Goal: Book appointment/travel/reservation: Book appointment/travel/reservation

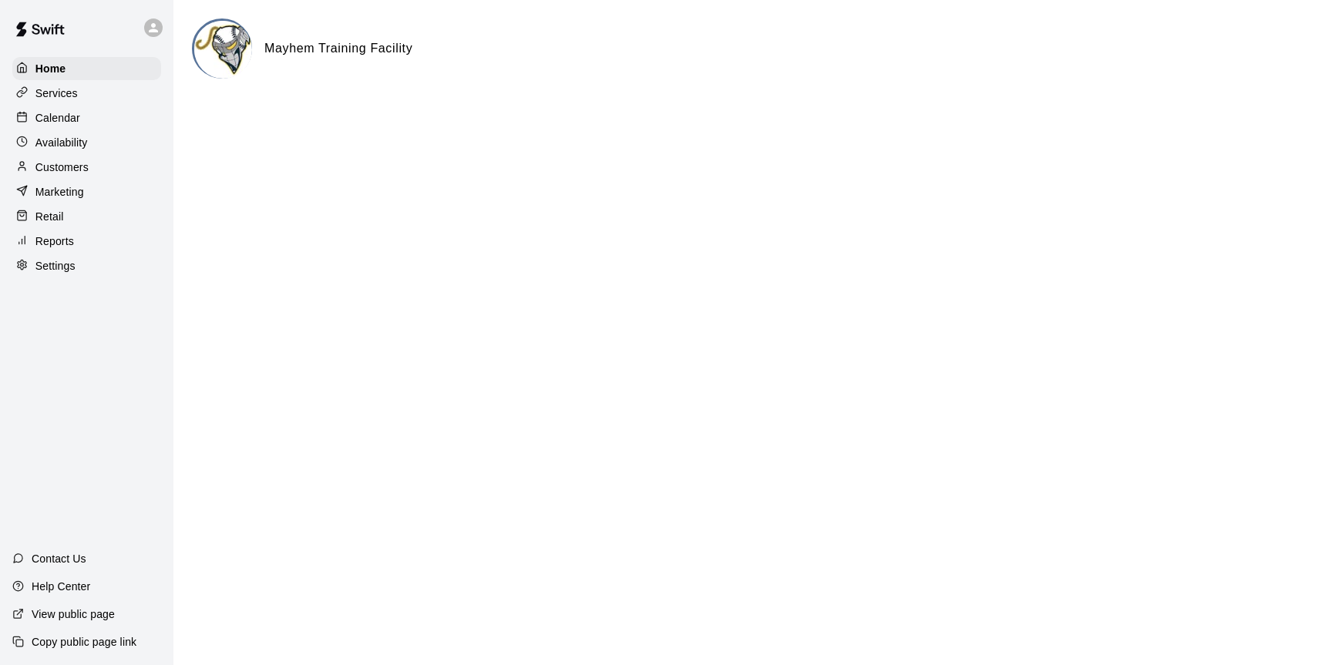
click at [55, 119] on p "Calendar" at bounding box center [57, 117] width 45 height 15
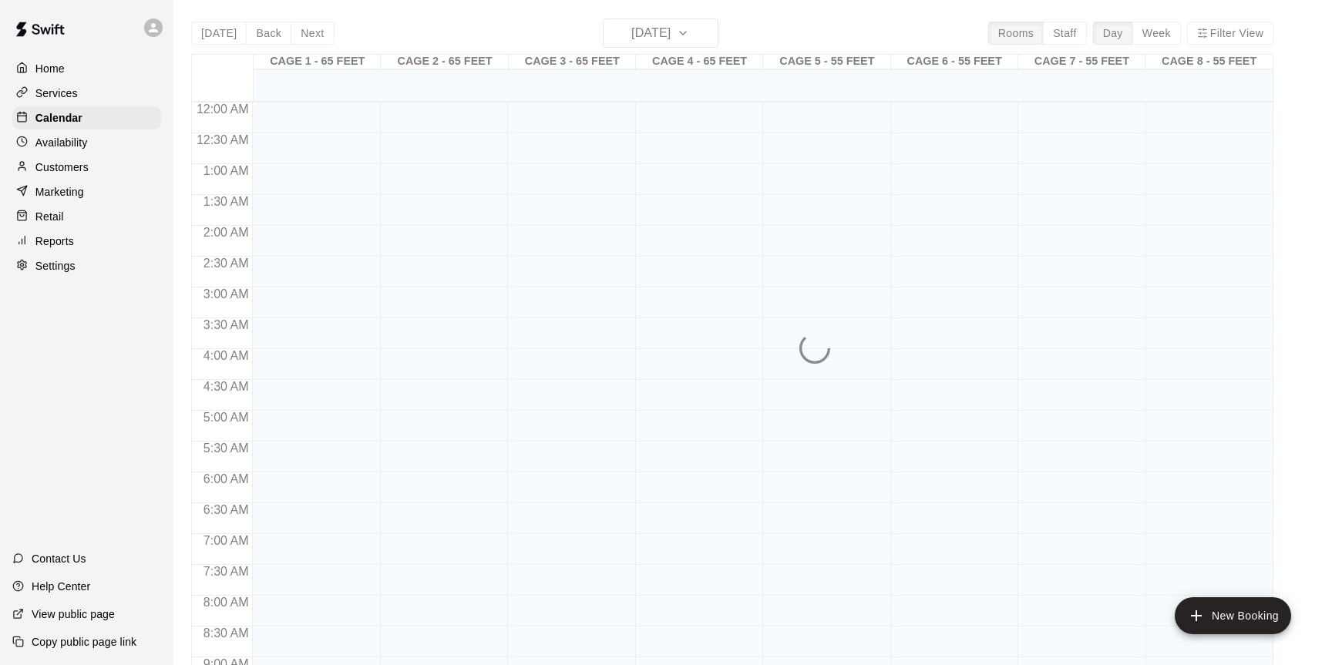
scroll to position [854, 0]
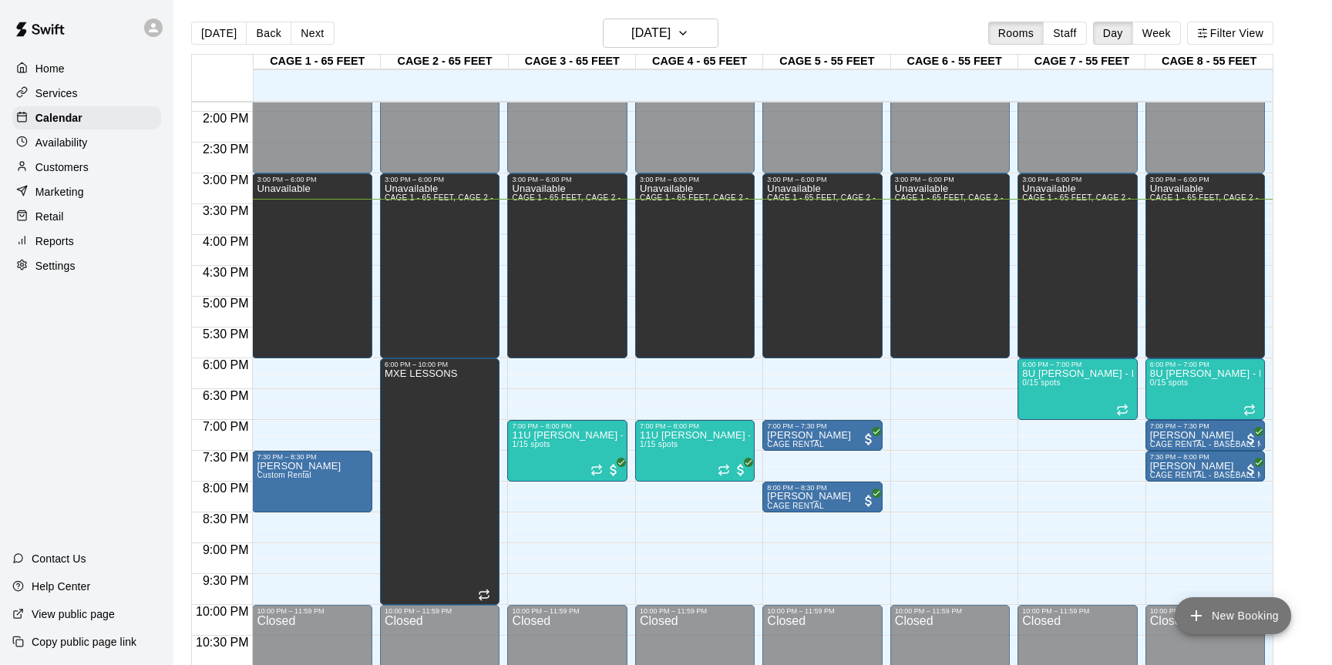
click at [1223, 604] on button "New Booking" at bounding box center [1233, 615] width 116 height 37
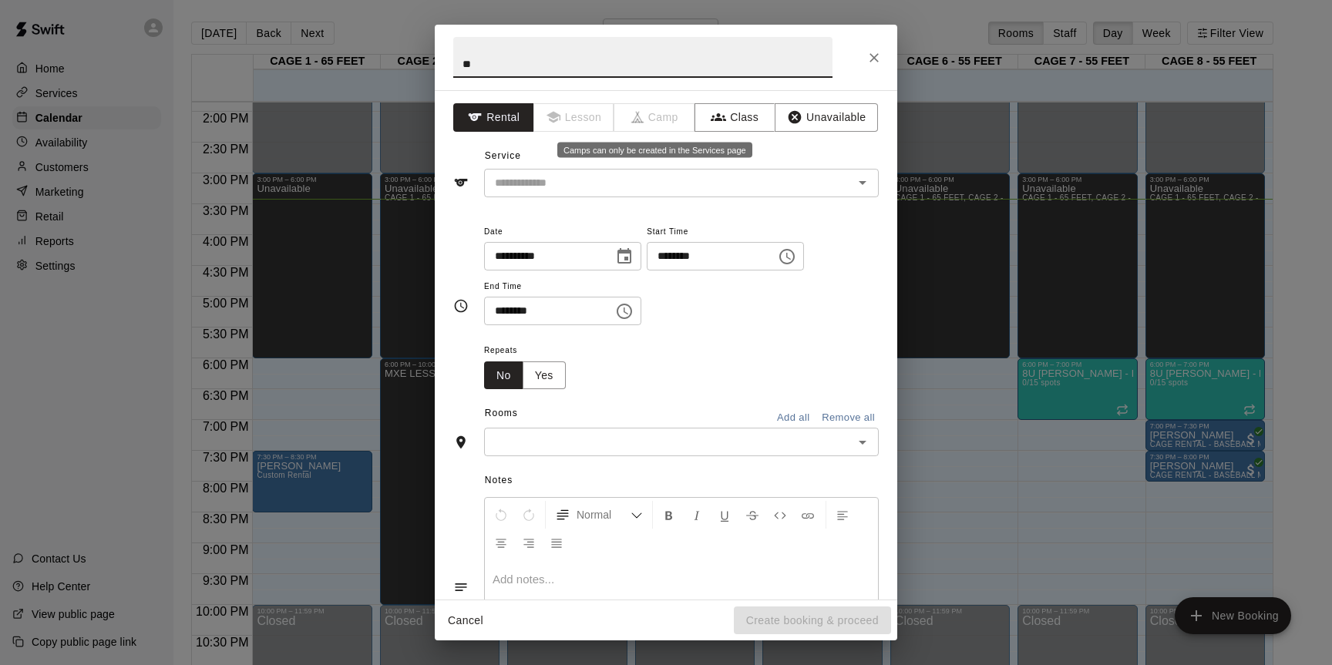
type input "*"
type input "**********"
click at [735, 119] on button "Class" at bounding box center [735, 117] width 81 height 29
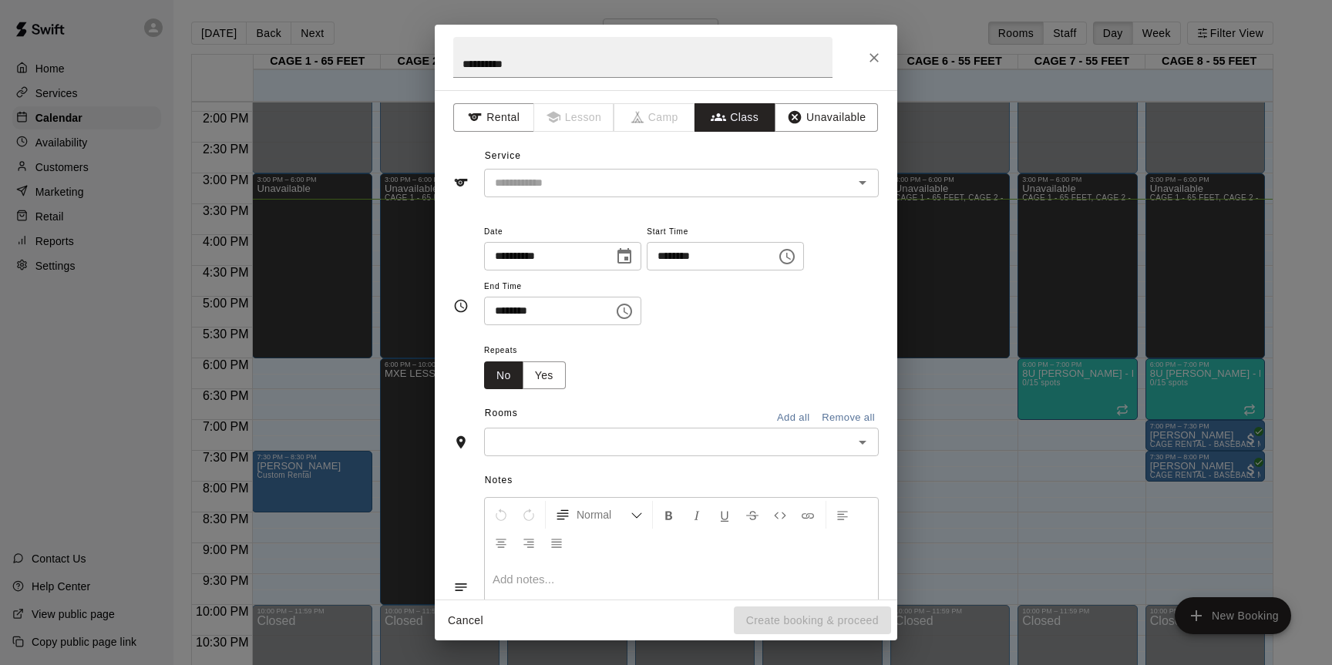
click at [683, 193] on div "​" at bounding box center [681, 183] width 395 height 29
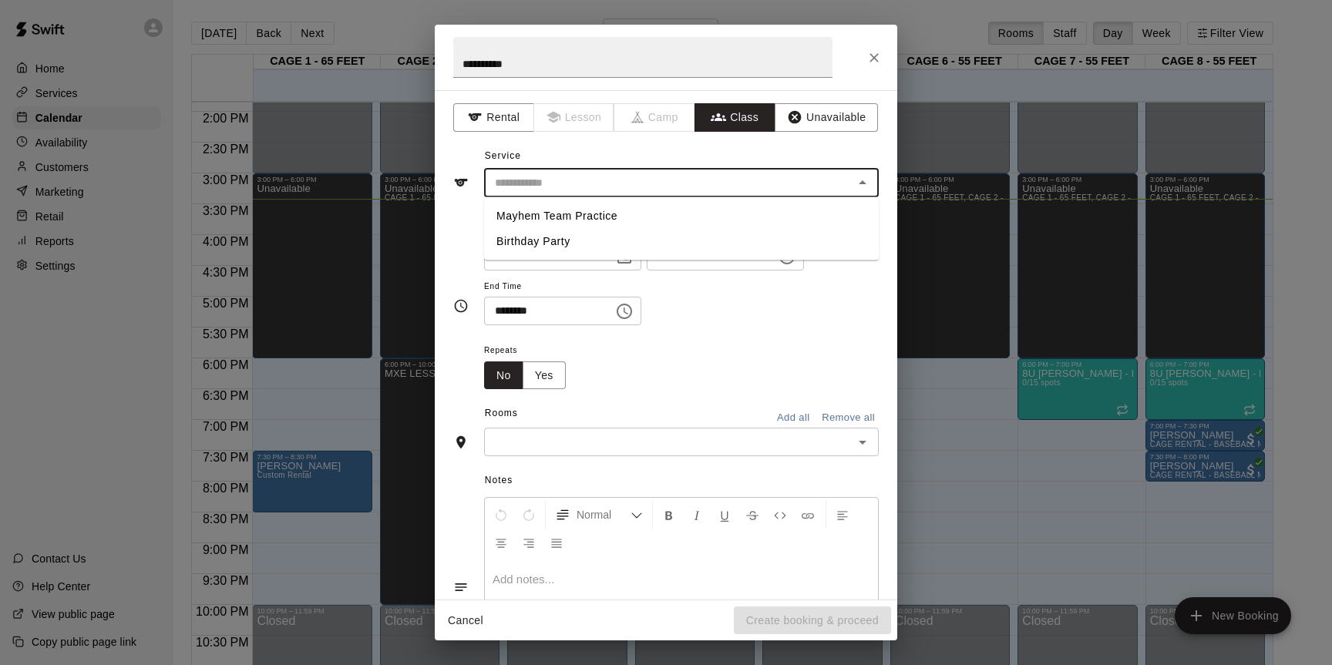
click at [651, 221] on li "Mayhem Team Practice" at bounding box center [681, 215] width 395 height 25
type input "**********"
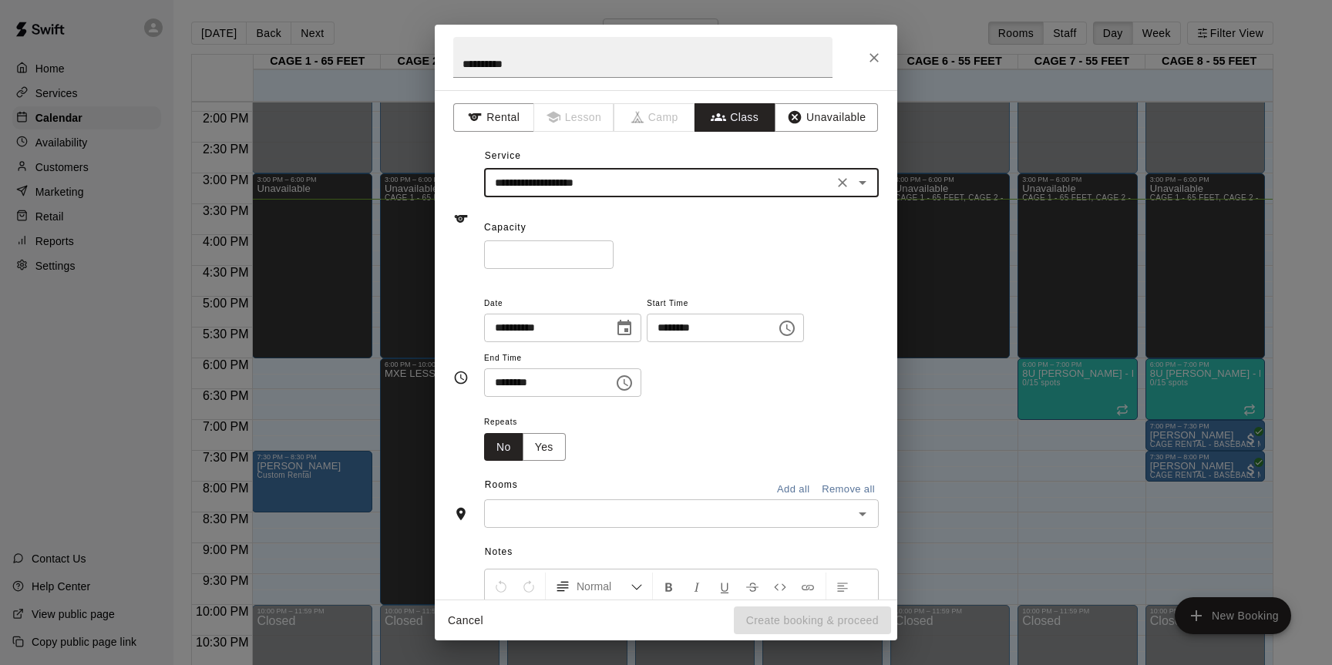
click at [795, 329] on icon "Choose time, selected time is 3:00 PM" at bounding box center [787, 328] width 18 height 18
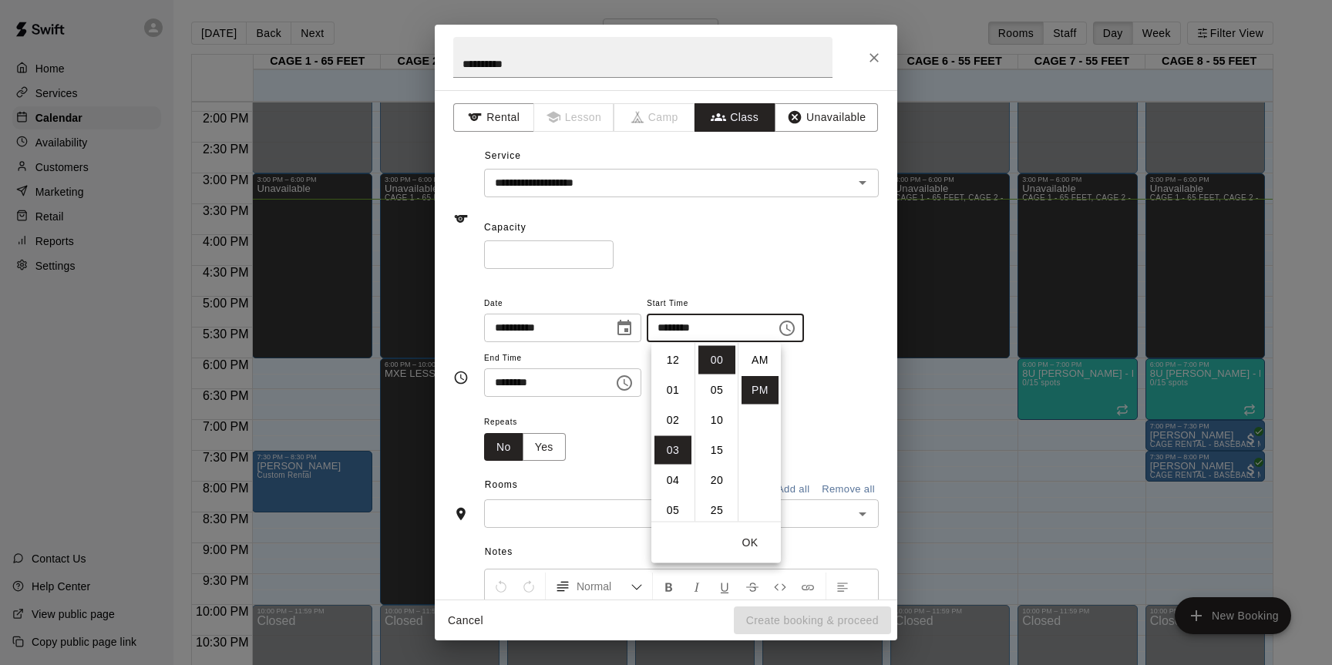
scroll to position [28, 0]
click at [668, 505] on li "08" at bounding box center [672, 510] width 37 height 29
type input "********"
click at [611, 459] on div "Repeats No Yes" at bounding box center [681, 436] width 395 height 49
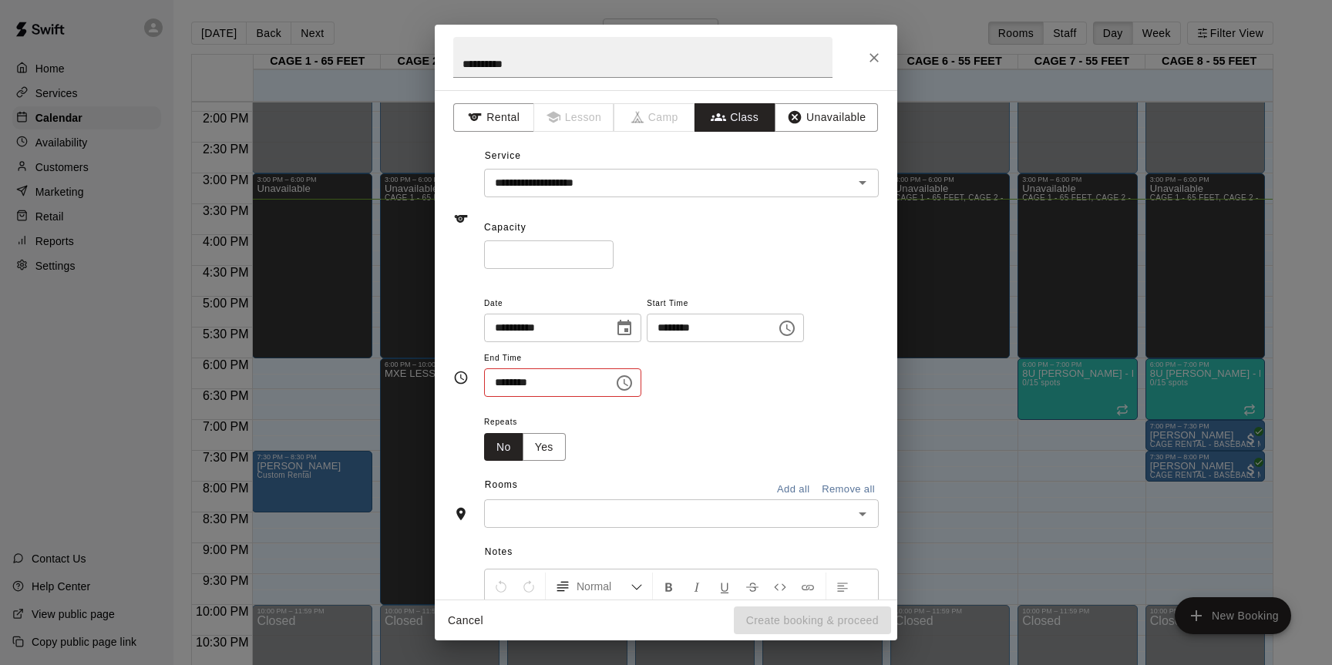
click at [627, 393] on button "Choose time, selected time is 3:30 PM" at bounding box center [624, 383] width 31 height 31
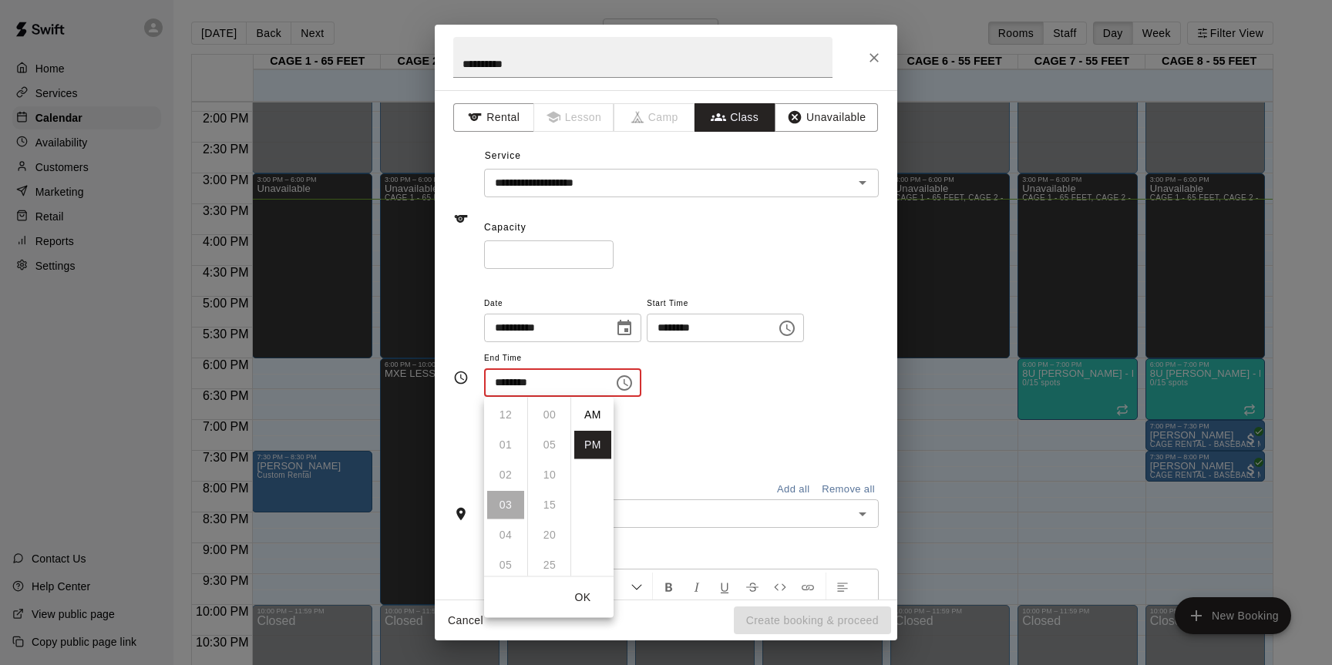
scroll to position [28, 0]
click at [504, 561] on li "09" at bounding box center [505, 561] width 37 height 29
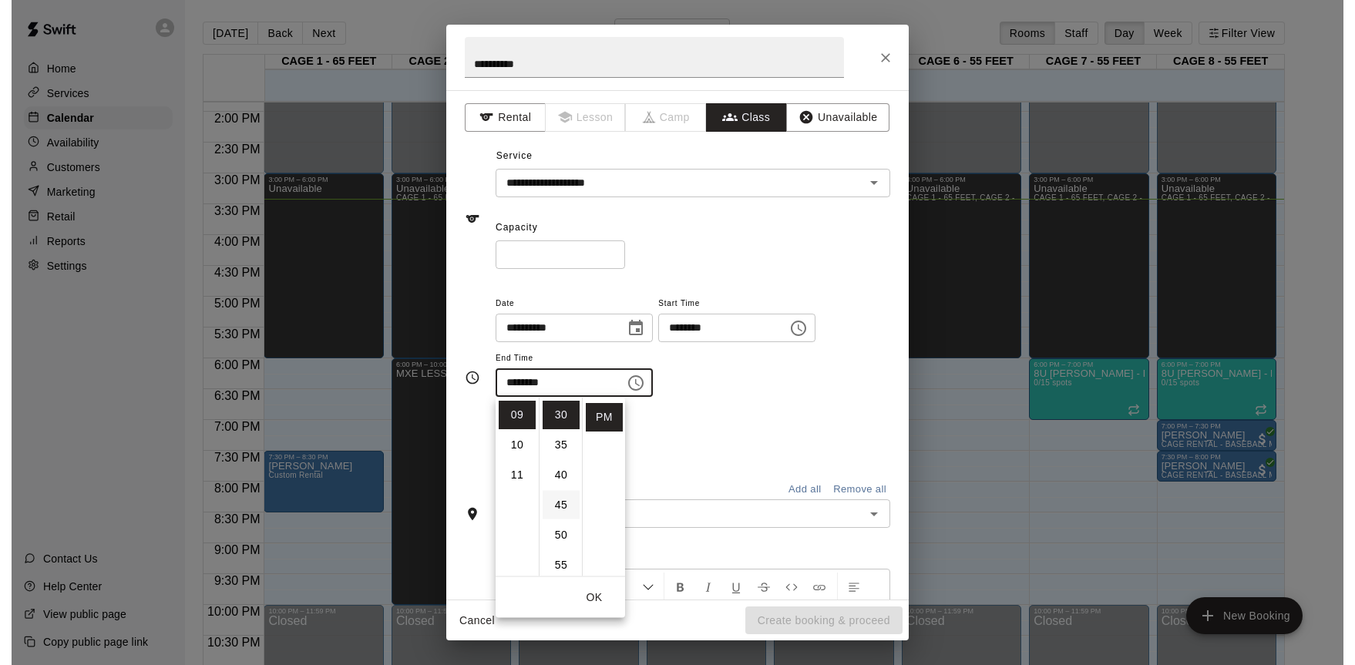
scroll to position [0, 0]
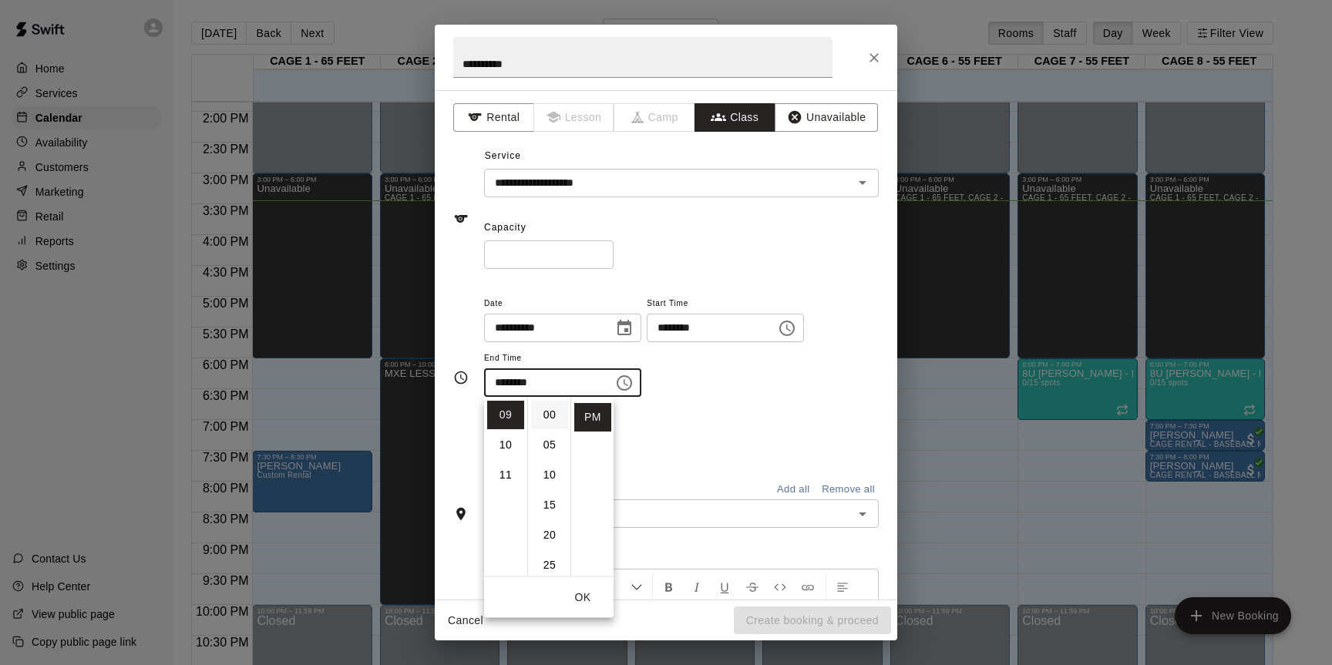
click at [556, 407] on li "00" at bounding box center [549, 415] width 37 height 29
type input "********"
click at [557, 416] on li "00" at bounding box center [549, 415] width 37 height 29
click at [701, 442] on div "Repeats No Yes" at bounding box center [681, 436] width 395 height 49
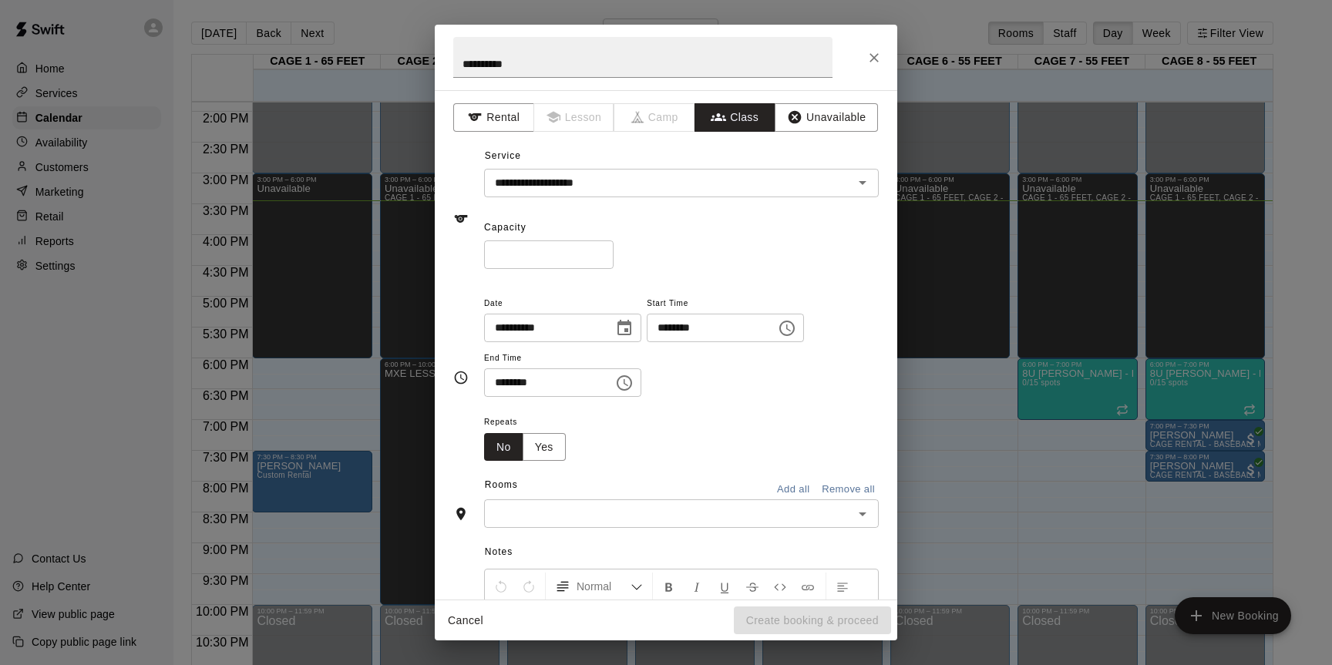
click at [636, 519] on input "text" at bounding box center [669, 513] width 360 height 19
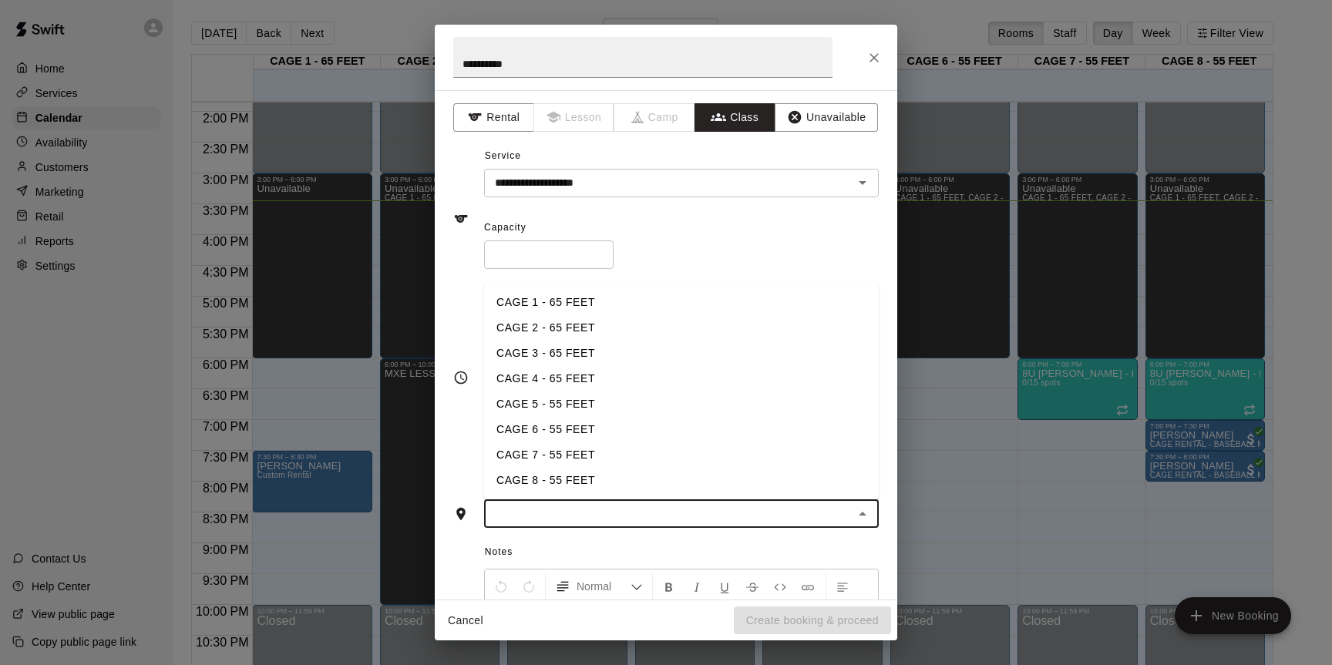
click at [576, 351] on li "CAGE 3 - 65 FEET" at bounding box center [681, 353] width 395 height 25
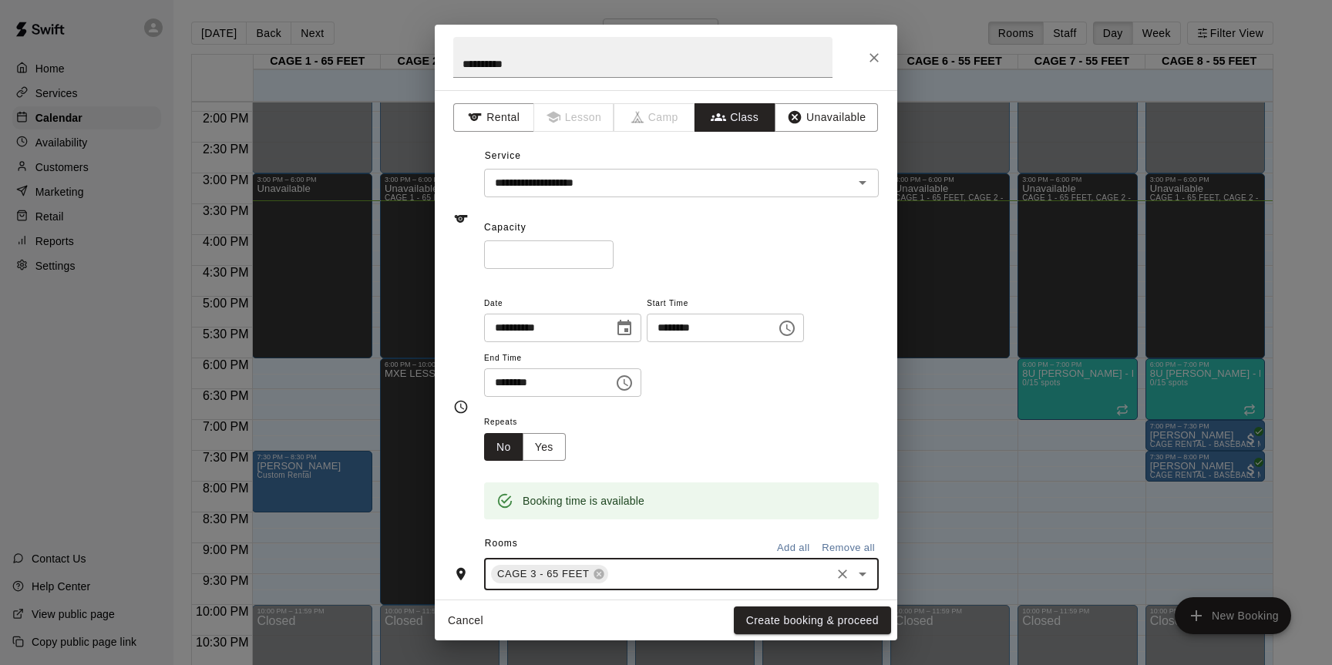
click at [640, 564] on div "CAGE 3 - 65 FEET ​" at bounding box center [681, 574] width 395 height 32
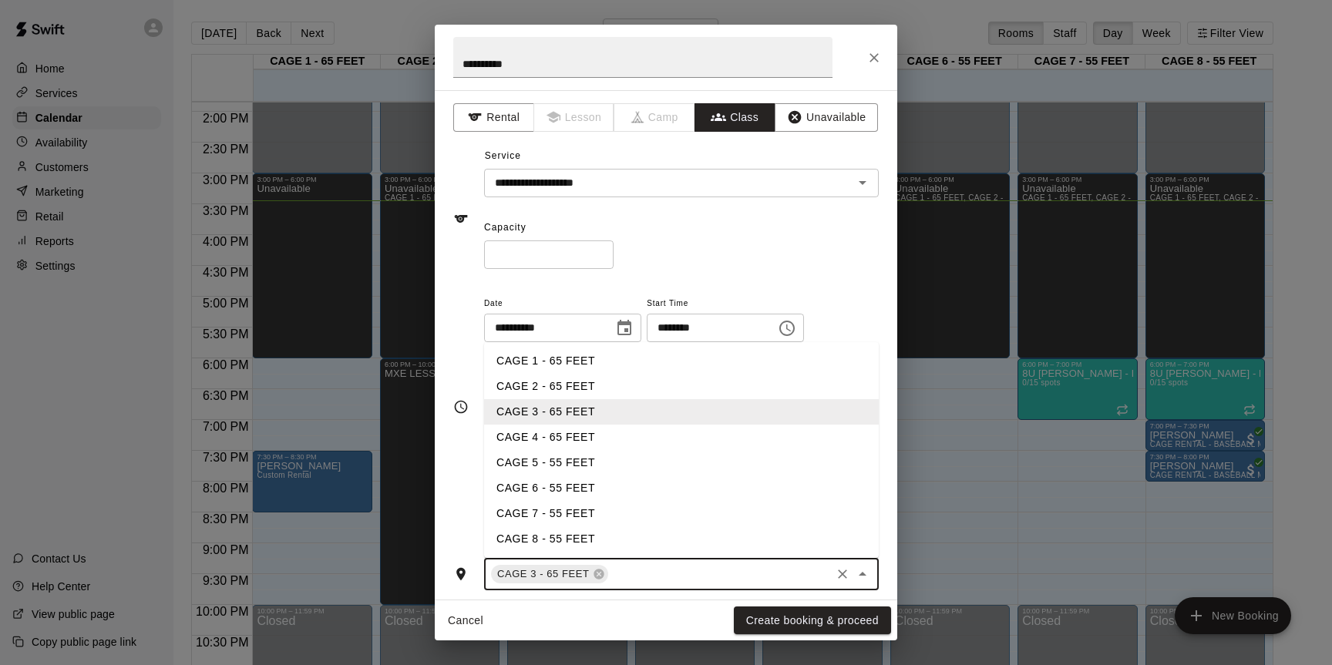
click at [591, 441] on li "CAGE 4 - 65 FEET" at bounding box center [681, 437] width 395 height 25
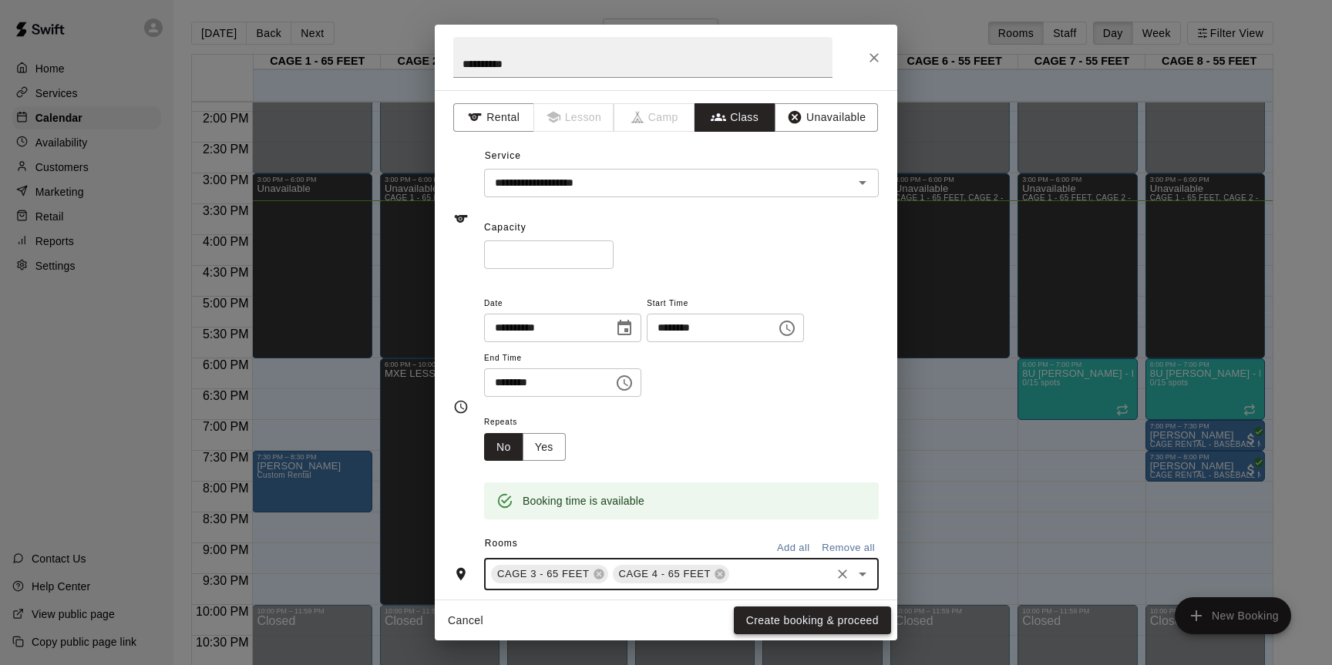
click at [765, 616] on button "Create booking & proceed" at bounding box center [812, 621] width 157 height 29
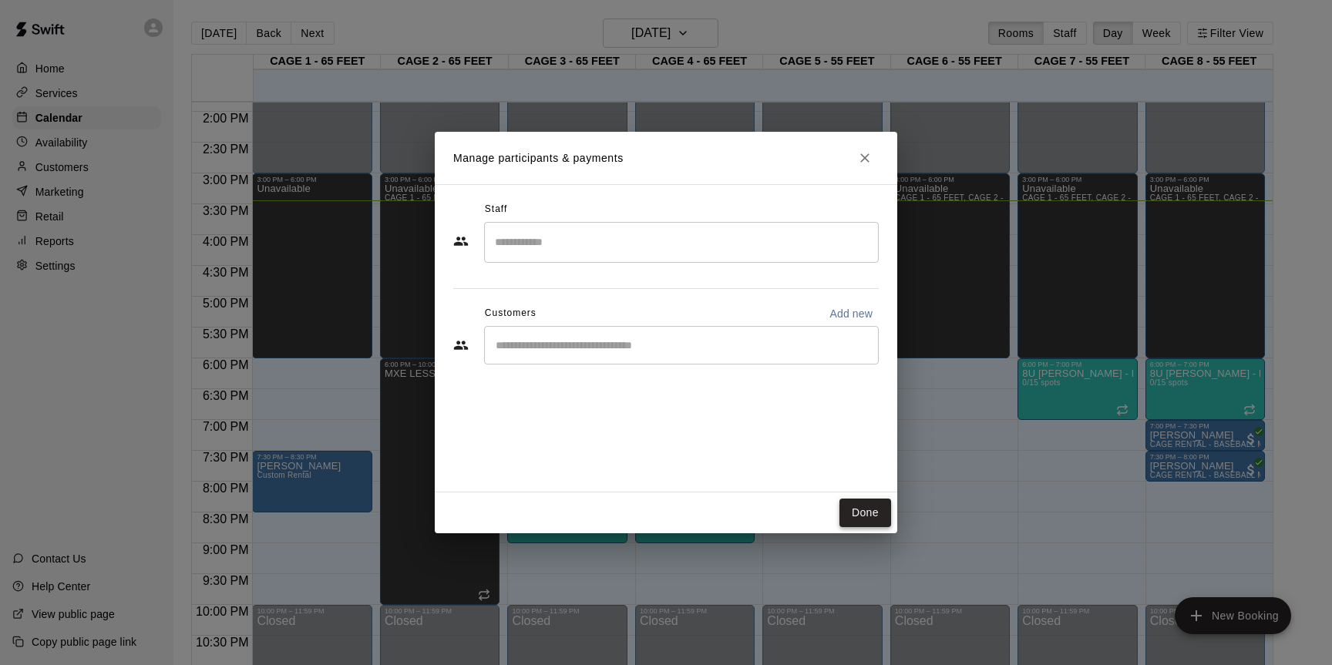
click at [869, 513] on button "Done" at bounding box center [865, 513] width 52 height 29
